Goal: Task Accomplishment & Management: Use online tool/utility

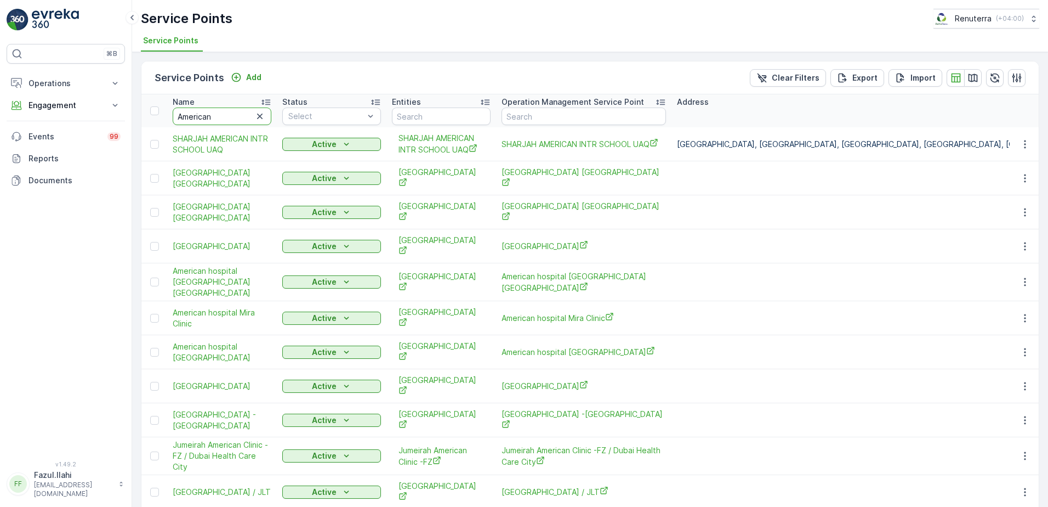
click at [234, 116] on input "American" at bounding box center [222, 116] width 99 height 18
click at [233, 116] on input "American" at bounding box center [222, 116] width 99 height 18
type input "Sala"
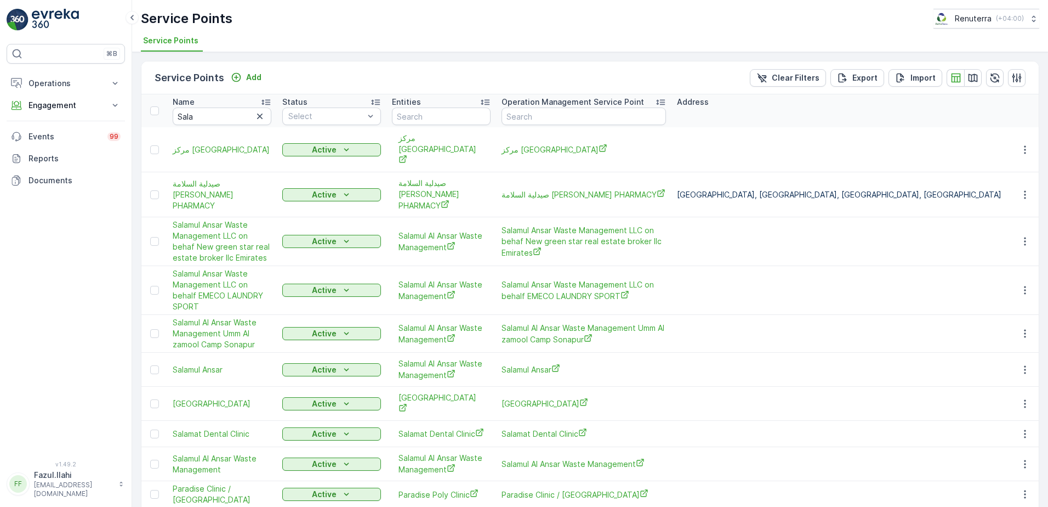
scroll to position [25, 0]
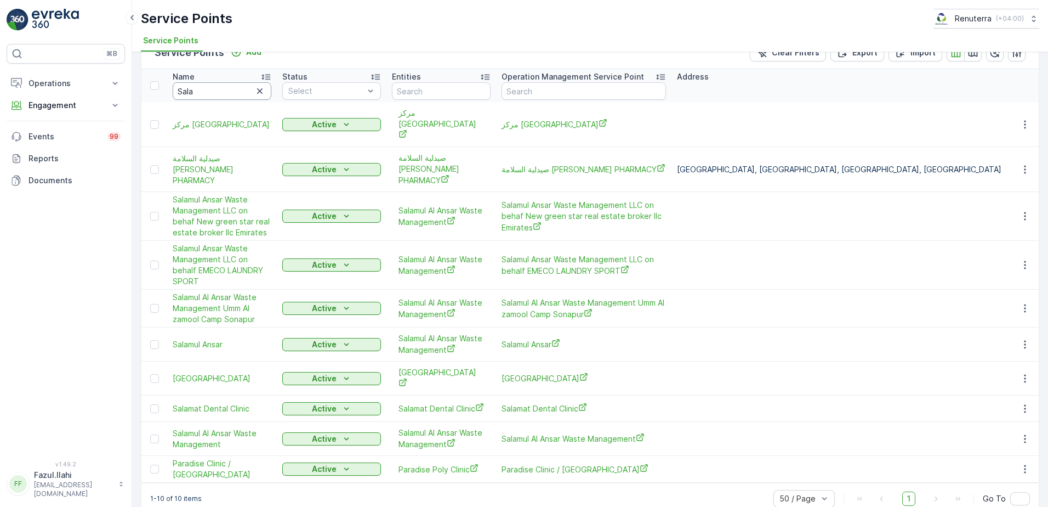
click at [224, 88] on input "Sala" at bounding box center [222, 91] width 99 height 18
type input "Salaul ansa"
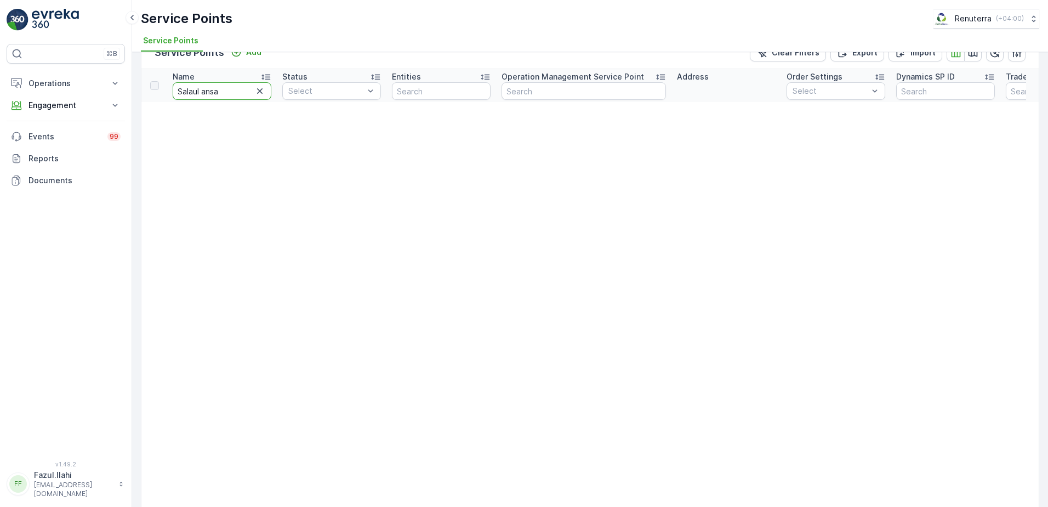
click at [224, 88] on input "Salaul ansa" at bounding box center [222, 91] width 99 height 18
type input "Salaul ansar"
click at [224, 88] on input "Salaul ansar" at bounding box center [222, 91] width 99 height 18
click at [201, 93] on input "Salaul ansar" at bounding box center [222, 91] width 99 height 18
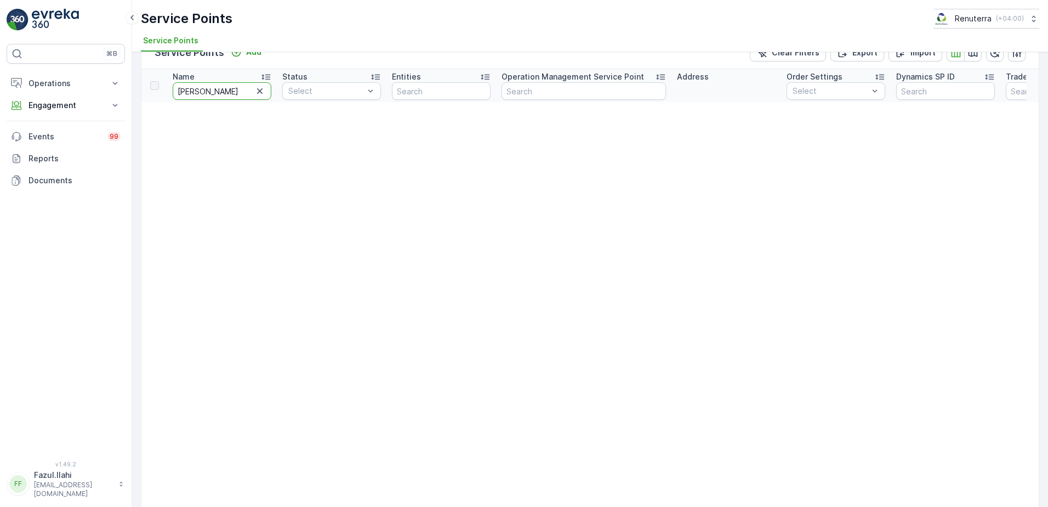
type input "[PERSON_NAME]"
click at [192, 92] on input "[PERSON_NAME]" at bounding box center [222, 91] width 99 height 18
type input "Salamu ansar"
click at [204, 94] on input "Salamu ansar" at bounding box center [222, 91] width 99 height 18
type input "Salamul ansar"
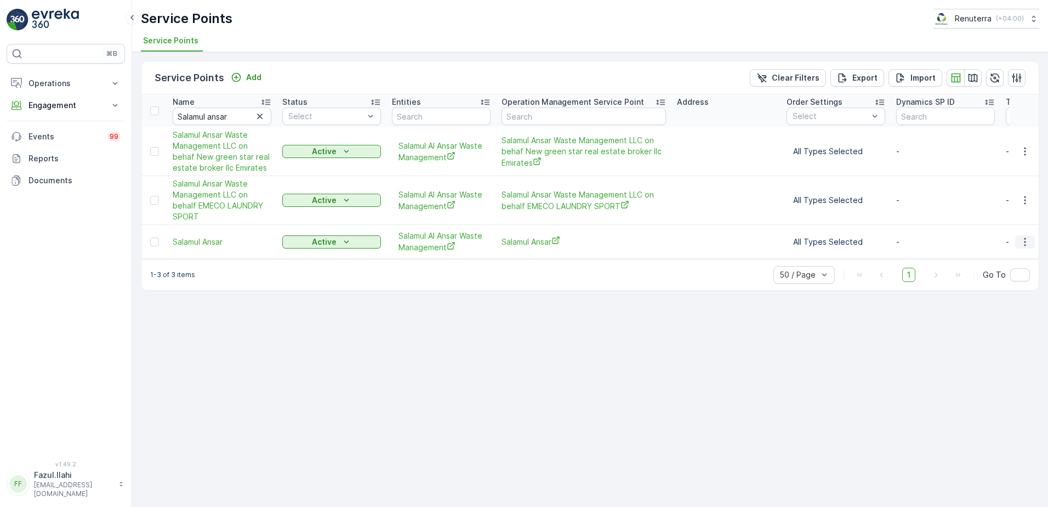
click at [1025, 243] on icon "button" at bounding box center [1025, 241] width 11 height 11
click at [1006, 289] on span "Create Document" at bounding box center [998, 288] width 66 height 11
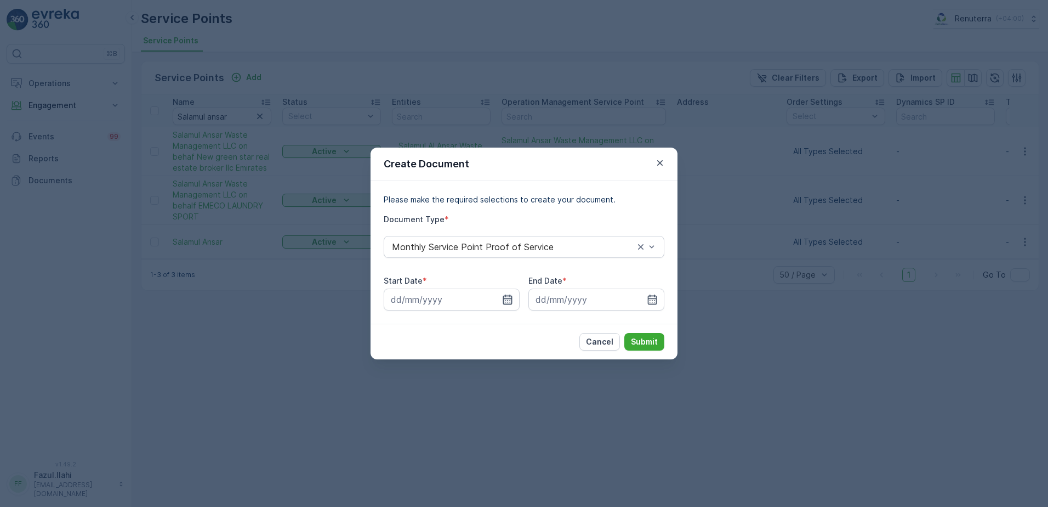
click at [508, 297] on icon "button" at bounding box center [507, 299] width 11 height 11
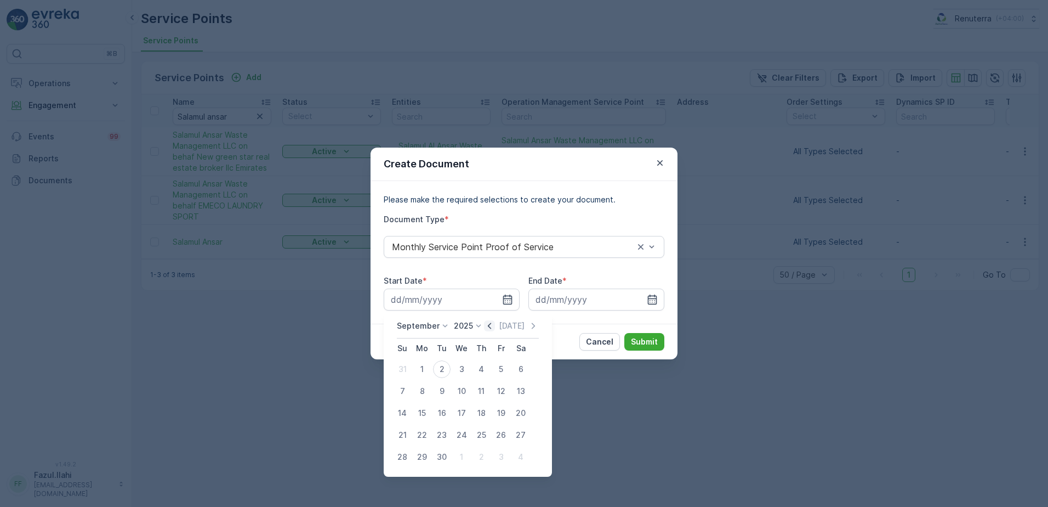
click at [486, 329] on icon "button" at bounding box center [489, 325] width 11 height 11
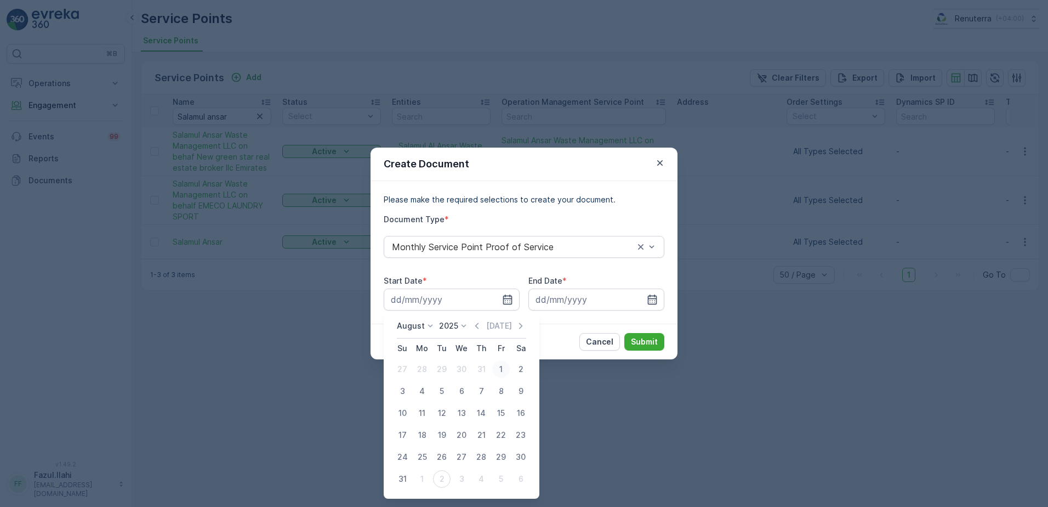
click at [501, 364] on div "1" at bounding box center [501, 369] width 18 height 18
type input "[DATE]"
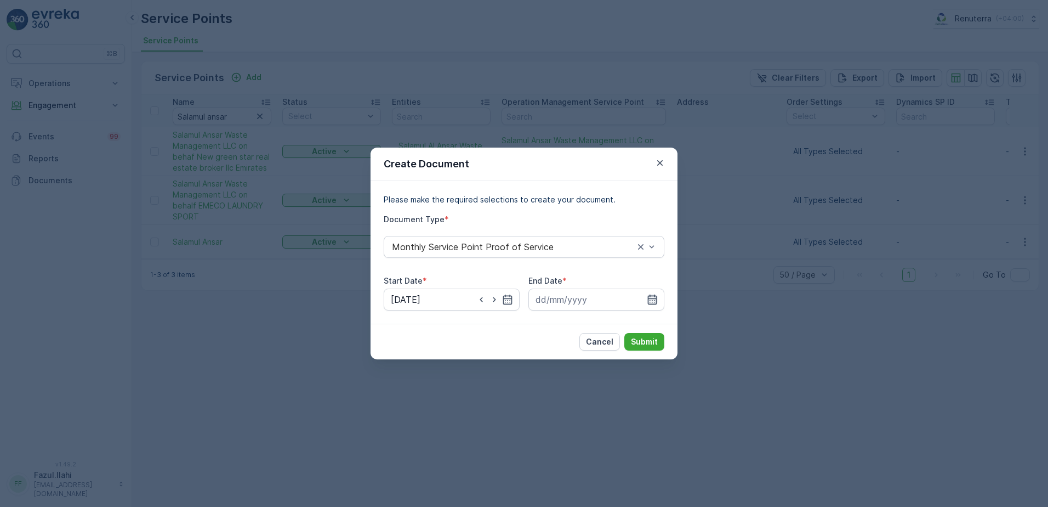
click at [648, 298] on icon "button" at bounding box center [652, 299] width 9 height 10
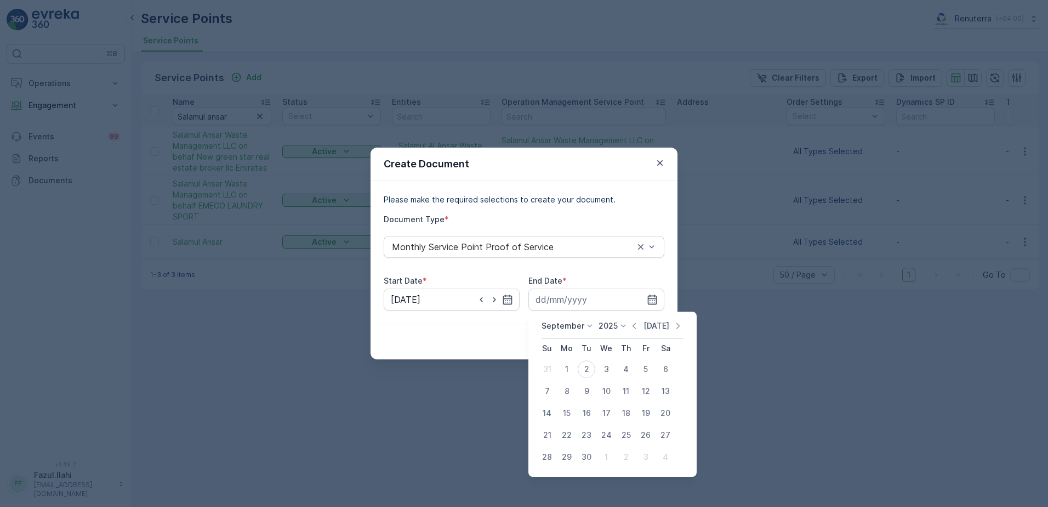
click at [634, 327] on icon "button" at bounding box center [634, 325] width 11 height 11
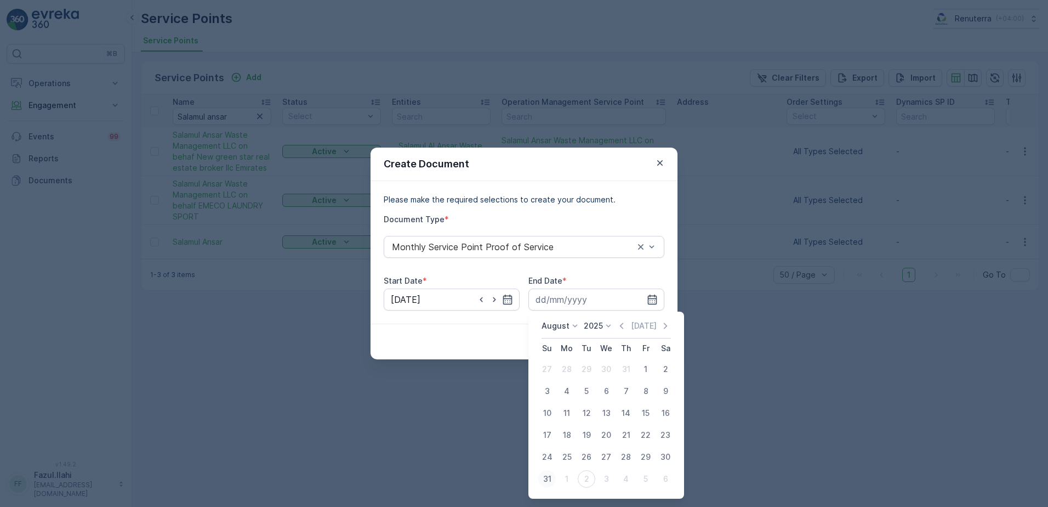
click at [546, 475] on div "31" at bounding box center [547, 479] width 18 height 18
type input "[DATE]"
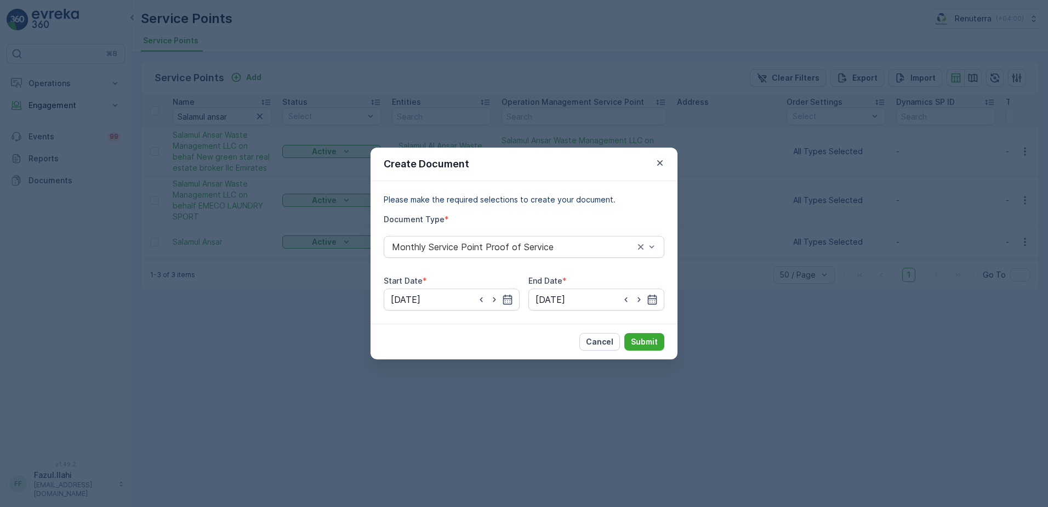
click at [646, 330] on div "Cancel Submit" at bounding box center [524, 341] width 307 height 36
click at [640, 338] on p "Submit" at bounding box center [644, 341] width 27 height 11
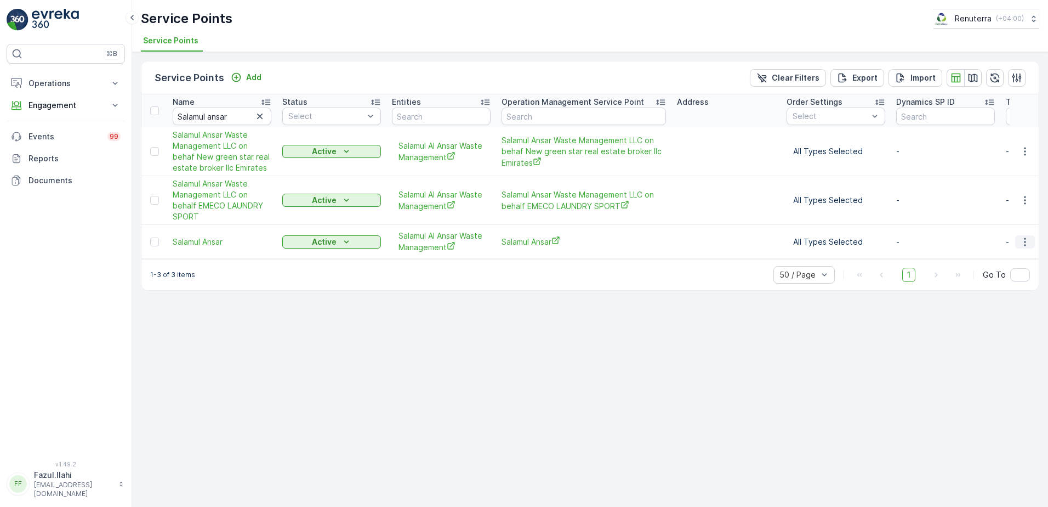
click at [1028, 235] on button "button" at bounding box center [1025, 241] width 20 height 13
click at [998, 286] on span "Create Document" at bounding box center [998, 288] width 66 height 11
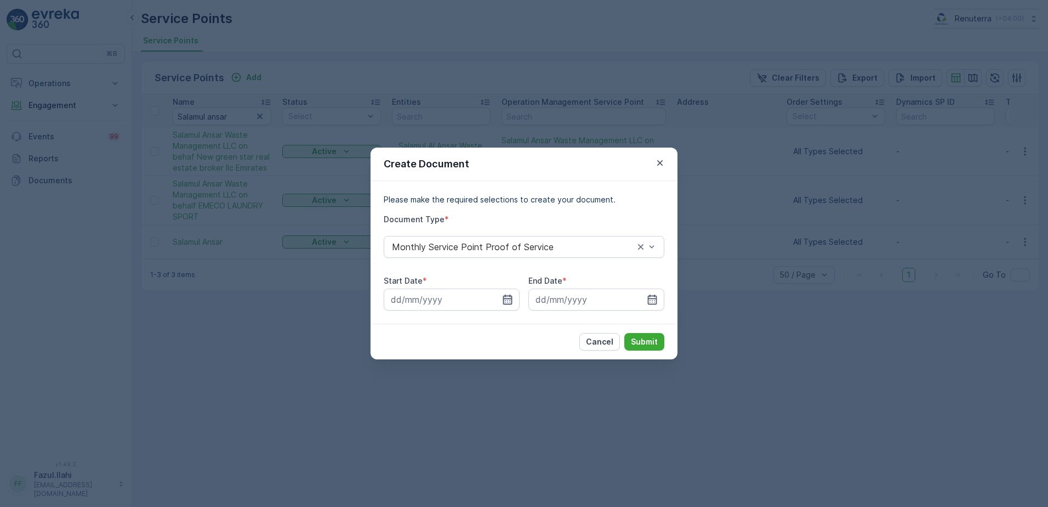
click at [509, 300] on icon "button" at bounding box center [507, 299] width 11 height 11
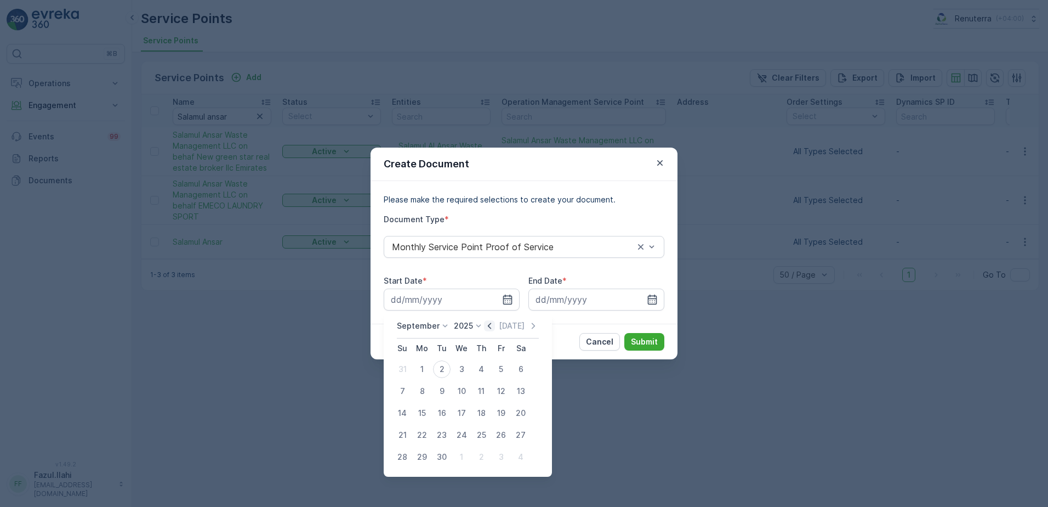
click at [488, 328] on icon "button" at bounding box center [489, 325] width 3 height 6
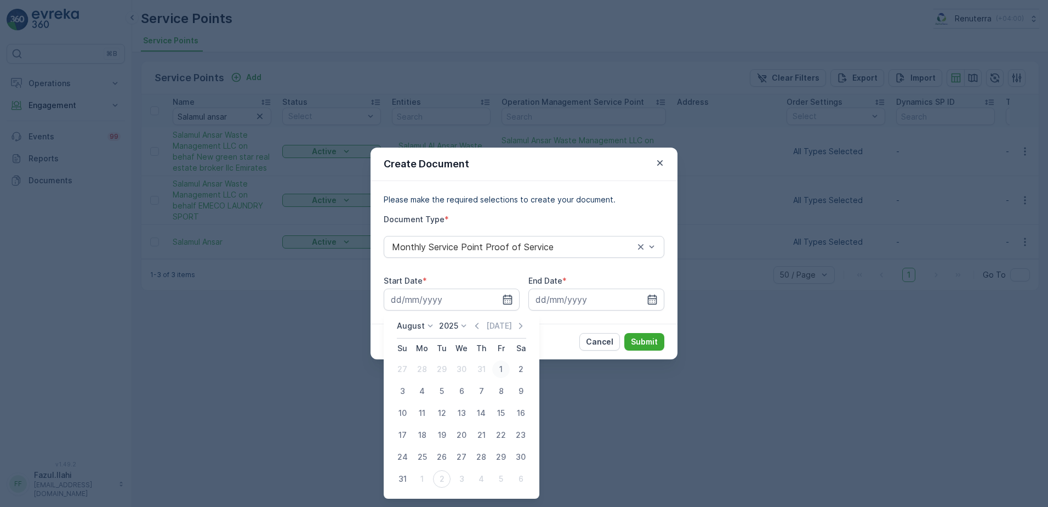
click at [501, 368] on div "1" at bounding box center [501, 369] width 18 height 18
type input "[DATE]"
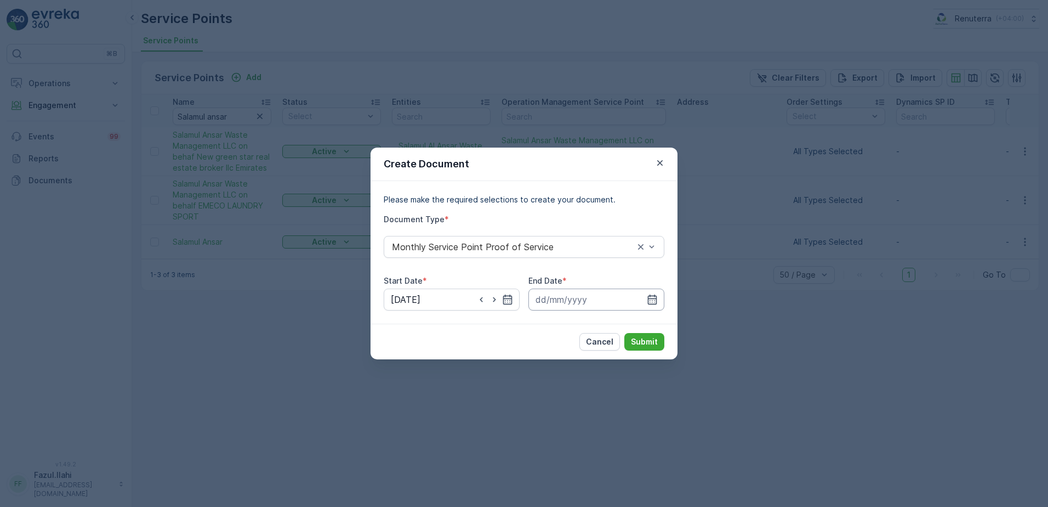
click at [658, 302] on input at bounding box center [597, 299] width 136 height 22
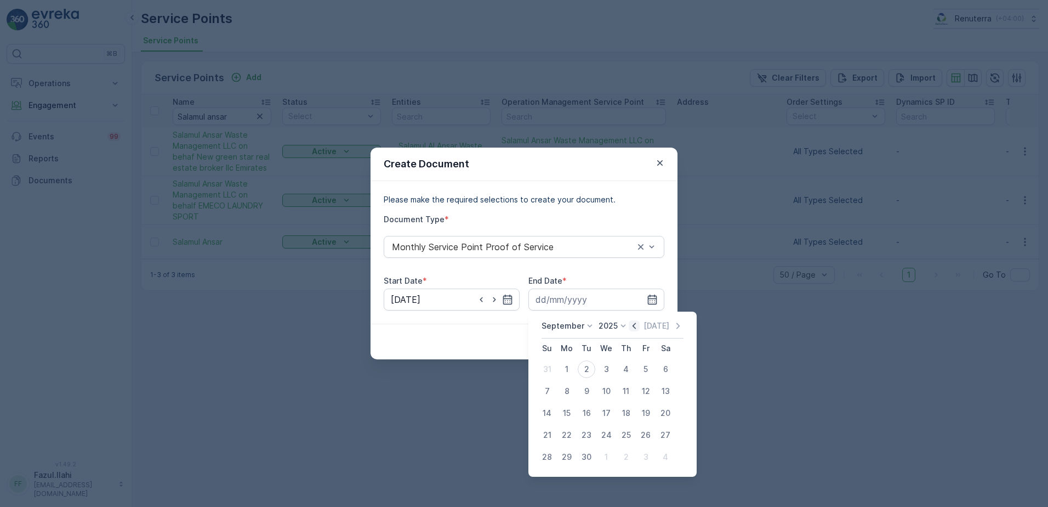
click at [637, 327] on icon "button" at bounding box center [634, 325] width 11 height 11
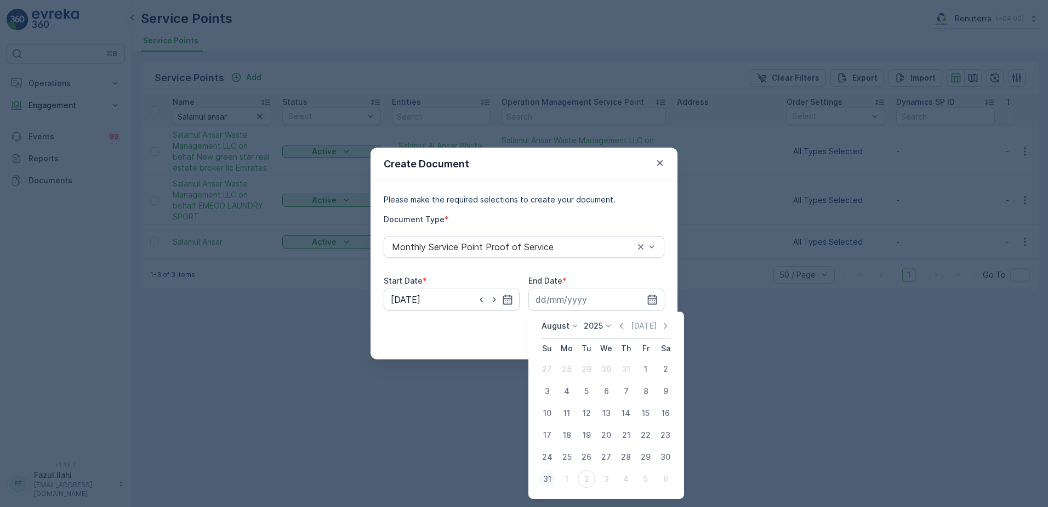
click at [542, 481] on div "31" at bounding box center [547, 479] width 18 height 18
type input "[DATE]"
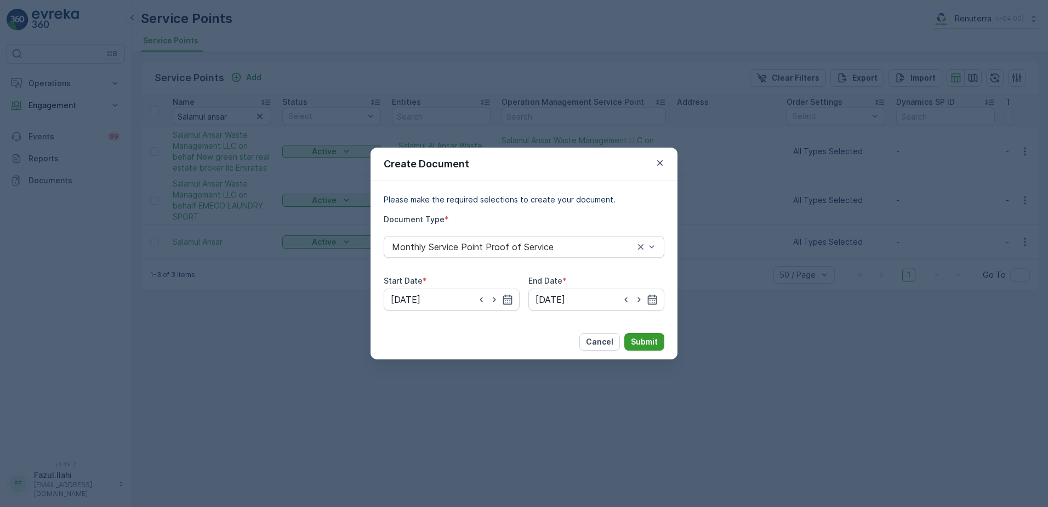
click at [632, 345] on p "Submit" at bounding box center [644, 341] width 27 height 11
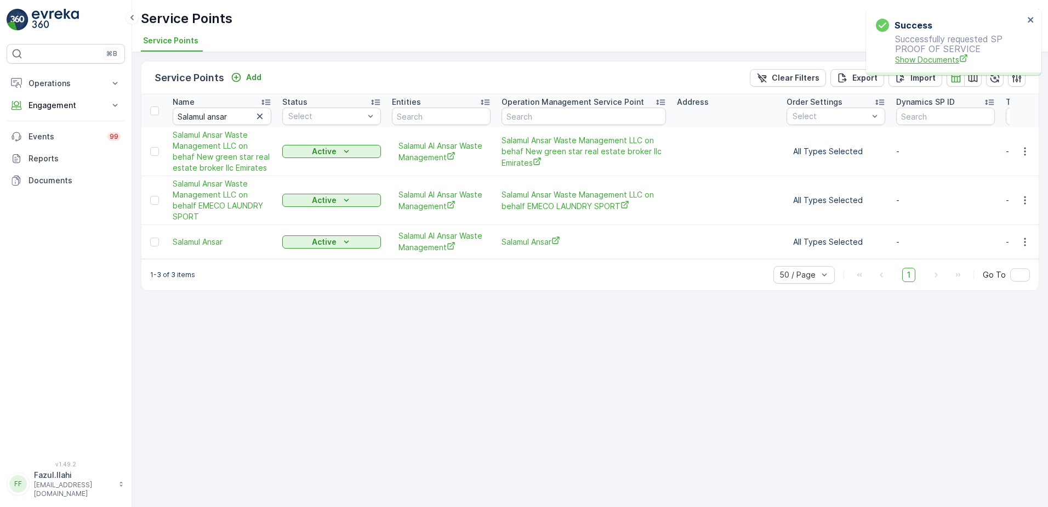
click at [912, 61] on span "Show Documents" at bounding box center [959, 60] width 129 height 12
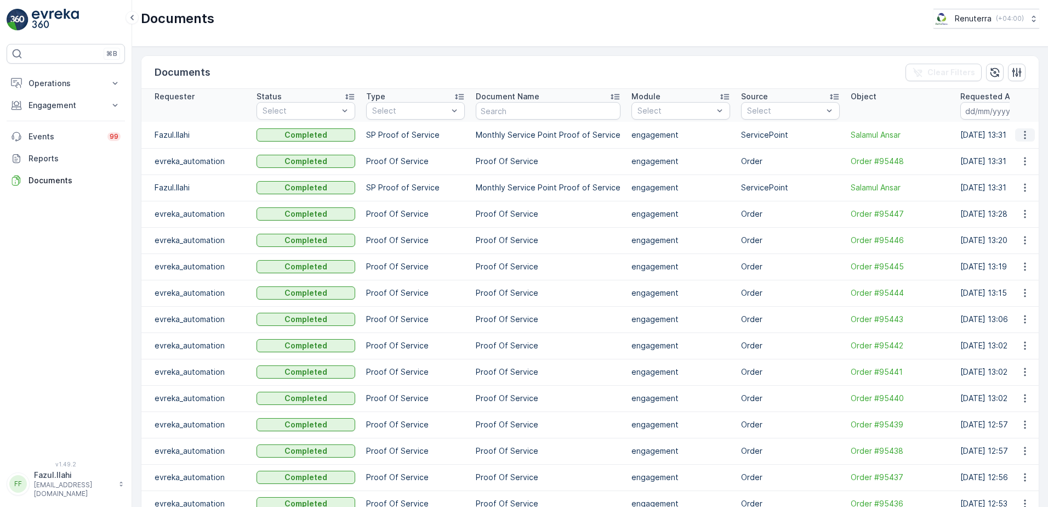
click at [1024, 135] on icon "button" at bounding box center [1025, 134] width 11 height 11
click at [1019, 154] on span "See Details" at bounding box center [1022, 151] width 42 height 11
